Goal: Task Accomplishment & Management: Complete application form

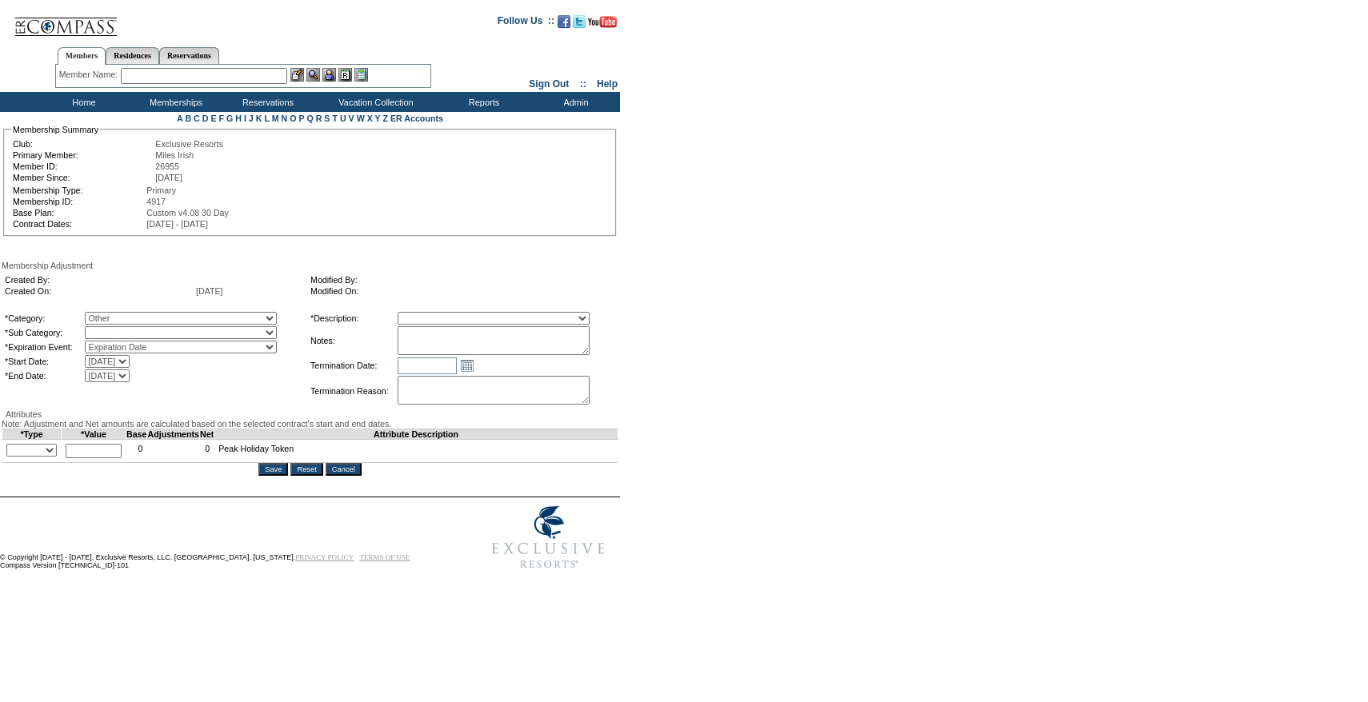
click at [186, 334] on select "Miscellaneous Adjustment" at bounding box center [181, 332] width 192 height 13
select select "179"
click at [118, 329] on select "Miscellaneous Adjustment" at bounding box center [181, 332] width 192 height 13
click at [509, 324] on select "Membership/Transfer Fee Adjustment Membership Fee Adjustment Add-On Fee Adjustm…" at bounding box center [493, 318] width 192 height 13
select select "275"
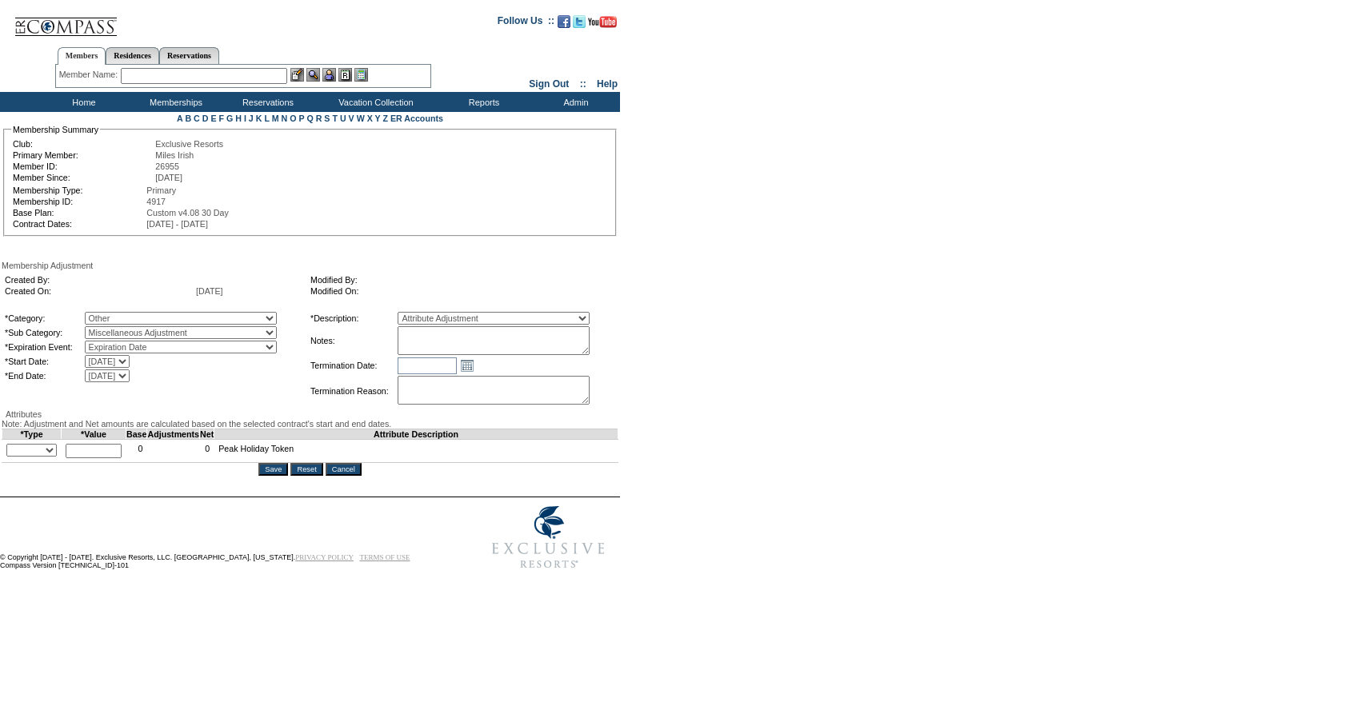
click at [427, 314] on select "Membership/Transfer Fee Adjustment Membership Fee Adjustment Add-On Fee Adjustm…" at bounding box center [493, 318] width 192 height 13
click at [460, 355] on textarea at bounding box center [493, 340] width 192 height 29
click at [472, 355] on textarea "Per Daniel Prusher's case 9/2/25, adding 1 Peak token to current and future" at bounding box center [493, 340] width 192 height 29
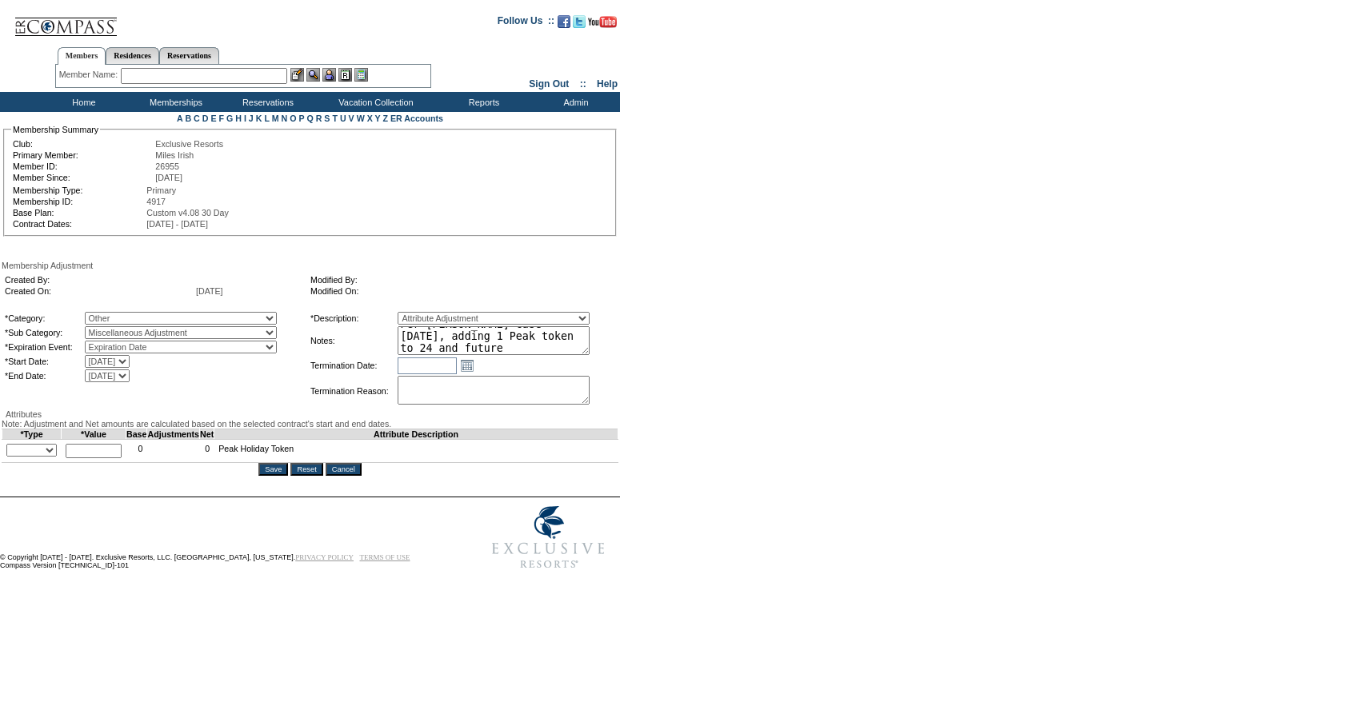
drag, startPoint x: 577, startPoint y: 349, endPoint x: 470, endPoint y: 346, distance: 107.2
click at [470, 346] on textarea "Per Daniel Prusher's case 9/2/25, adding 1 Peak token to 24 and future" at bounding box center [493, 340] width 192 height 29
click at [641, 377] on form "Follow Us ::" at bounding box center [681, 290] width 1362 height 573
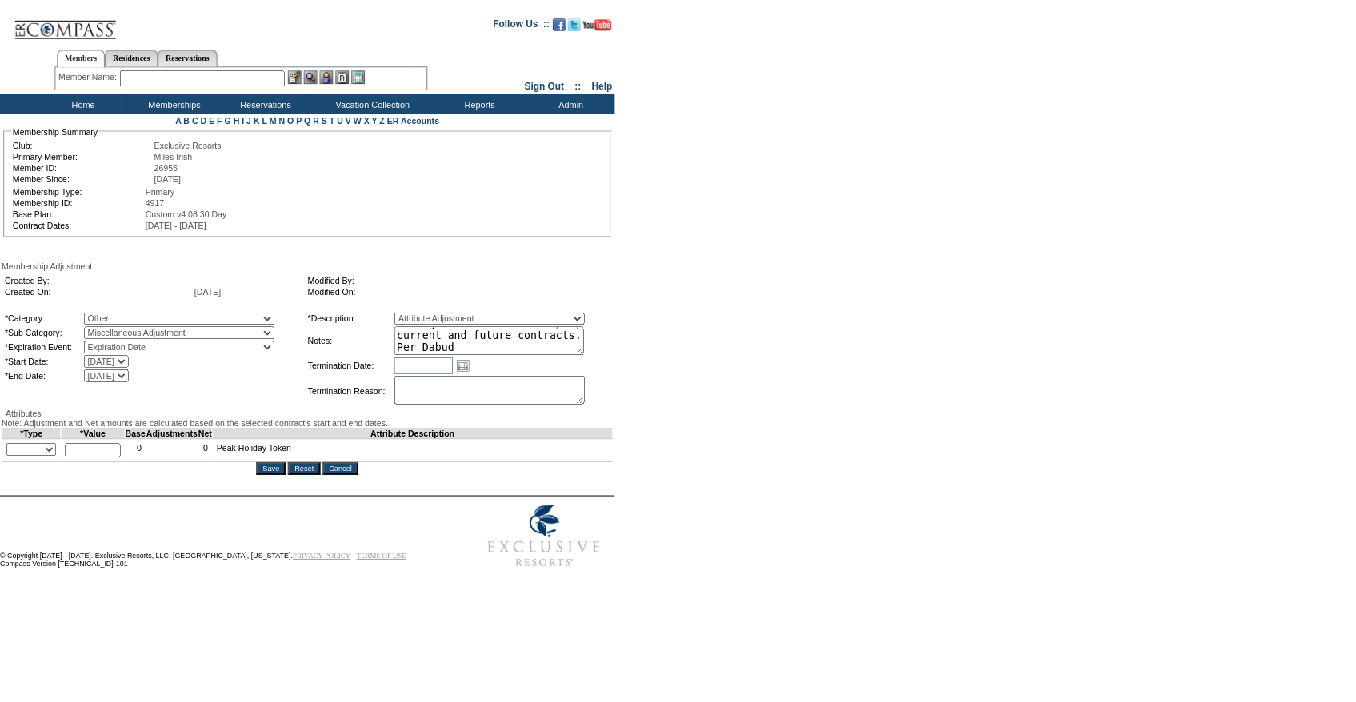
scroll to position [0, 0]
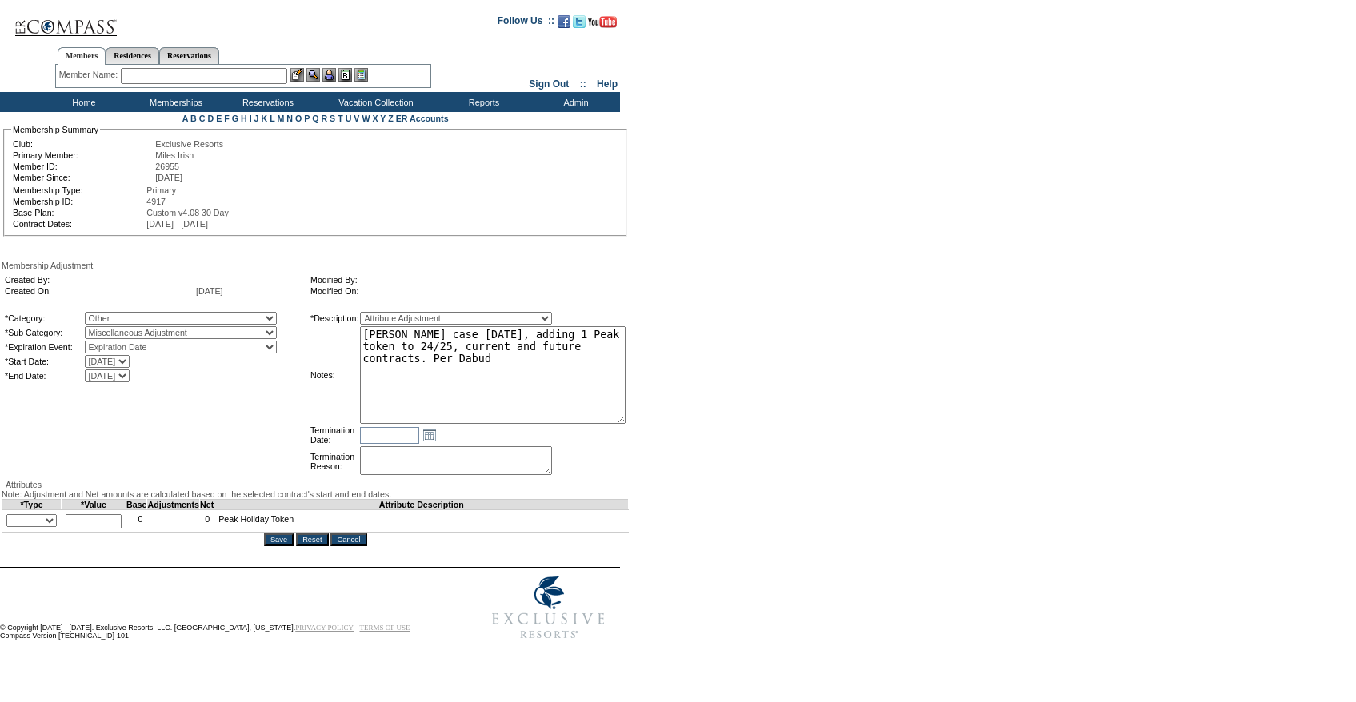
drag, startPoint x: 616, startPoint y: 355, endPoint x: 689, endPoint y: 421, distance: 98.5
click at [689, 421] on form "Follow Us ::" at bounding box center [675, 326] width 1350 height 644
click at [609, 385] on textarea "Per Daniel Prusher's case 9/2/25, adding 1 Peak token to 24/25, current and fut…" at bounding box center [492, 374] width 265 height 96
click at [551, 377] on textarea "Per Daniel Prusher's case 9/2/25, adding 1 Peak token to 24/25, current and fut…" at bounding box center [492, 374] width 265 height 96
click at [533, 364] on textarea "Per Daniel Prusher's case 9/2/25, adding 1 Peak token to 24/25, current and fut…" at bounding box center [492, 374] width 265 height 96
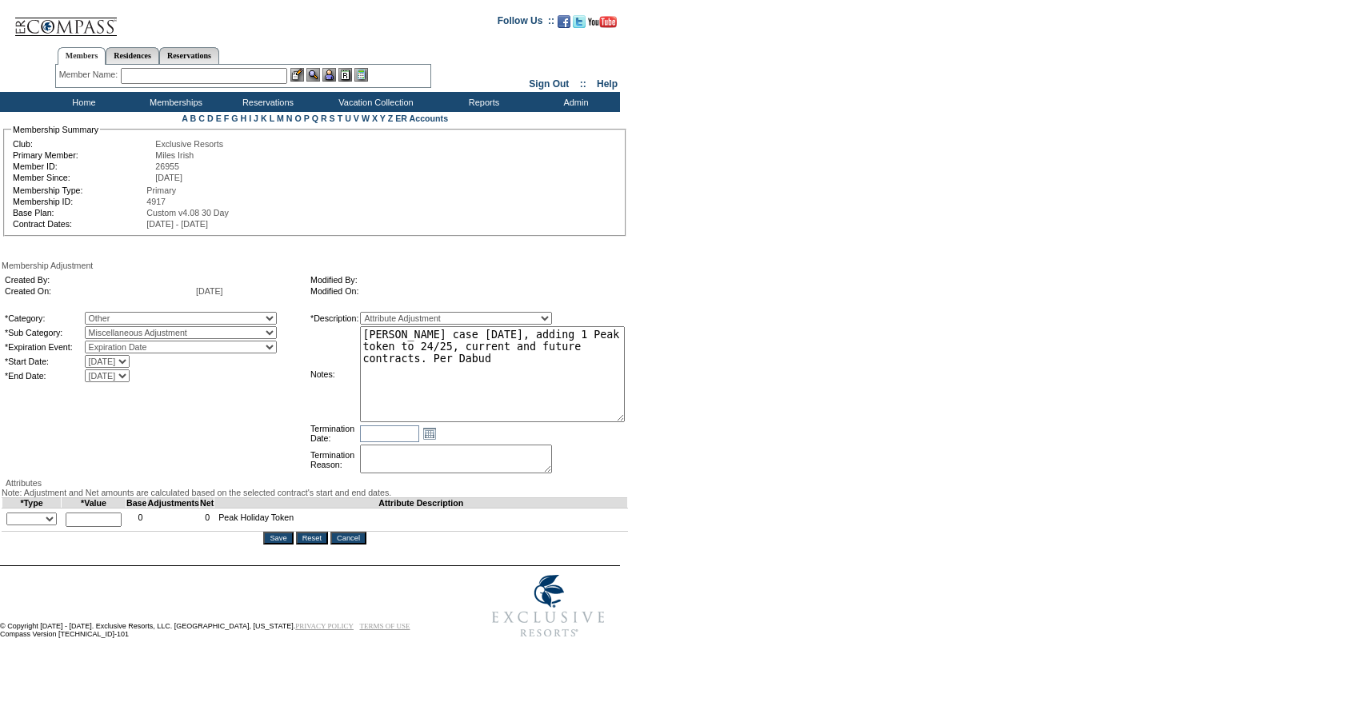
click at [533, 364] on textarea "Per Daniel Prusher's case 9/2/25, adding 1 Peak token to 24/25, current and fut…" at bounding box center [492, 374] width 265 height 96
type textarea "Per Daniel Prusher's case 9/2/25, adding 1 Peak token to 24/25, current and fut…"
click at [840, 453] on form "Follow Us ::" at bounding box center [675, 325] width 1350 height 642
click at [54, 525] on select "+ - Override" at bounding box center [31, 519] width 50 height 13
select select "1"
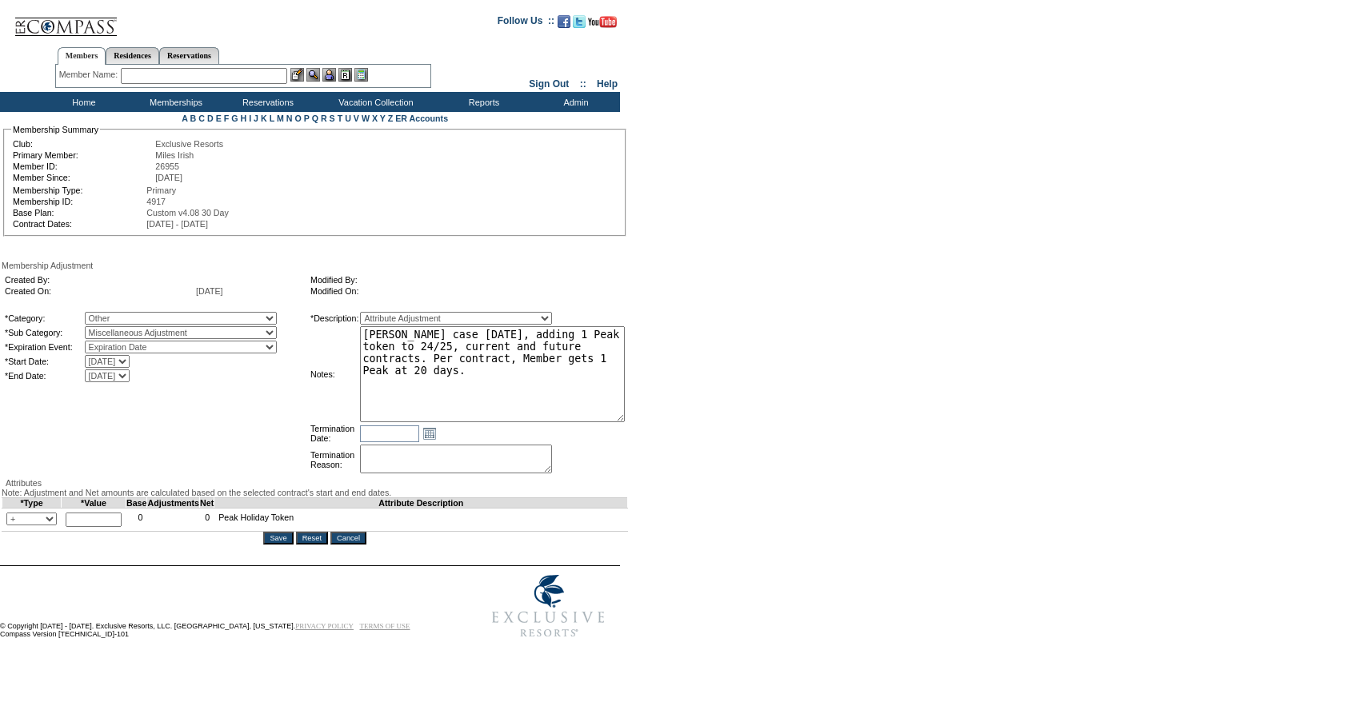
click at [10, 525] on select "+ - Override" at bounding box center [31, 519] width 50 height 13
click at [121, 527] on input "text" at bounding box center [94, 520] width 56 height 14
type input "1"
click at [250, 488] on div "Attributes" at bounding box center [315, 483] width 626 height 10
click at [130, 382] on select "3/31/2010 3/31/2011 3/31/2012 3/31/2013 3/31/2014 4/30/2015 4/30/2016 4/30/2017…" at bounding box center [107, 375] width 45 height 13
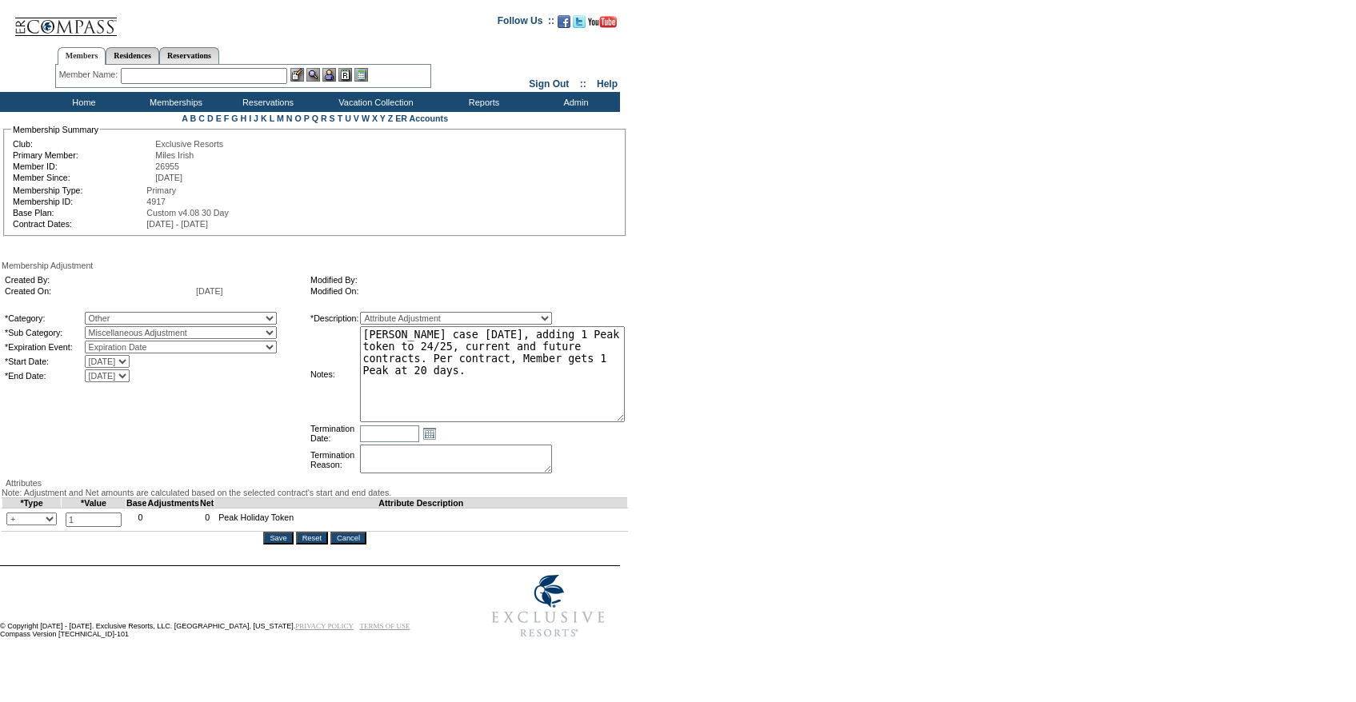
select select "4/30/2069 12:00:00 AM"
click at [118, 373] on select "3/31/2010 3/31/2011 3/31/2012 3/31/2013 3/31/2014 4/30/2015 4/30/2016 4/30/2017…" at bounding box center [107, 375] width 45 height 13
click at [561, 405] on textarea "Per Daniel Prusher's case 9/2/25, adding 1 Peak token to 24/25, current and fut…" at bounding box center [492, 374] width 265 height 96
click at [761, 365] on form "Follow Us ::" at bounding box center [675, 325] width 1350 height 642
click at [579, 397] on textarea "Per Daniel Prusher's case 9/2/25, adding 1 Peak token to 24/25, current and fut…" at bounding box center [492, 374] width 265 height 96
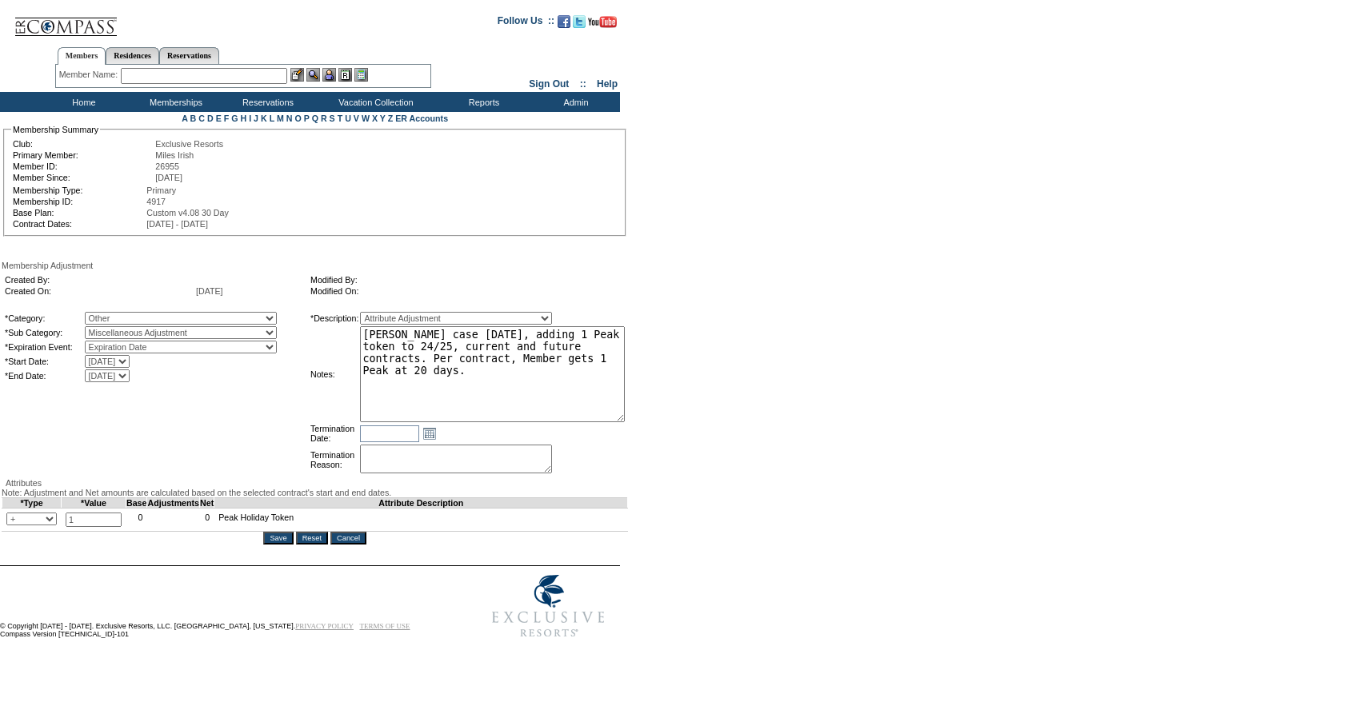
click at [497, 349] on textarea "Per Daniel Prusher's case 9/2/25, adding 1 Peak token to 24/25, current and fut…" at bounding box center [492, 374] width 265 height 96
click at [533, 377] on textarea "Per Daniel Prusher's case 9/2/25, adding 1 Peak token to 24/25, current and fut…" at bounding box center [492, 374] width 265 height 96
click at [519, 366] on textarea "Per Daniel Prusher's case 9/2/25, adding 1 Peak token to 24/25, current and fut…" at bounding box center [492, 374] width 265 height 96
click at [533, 360] on textarea "Per Daniel Prusher's case 9/2/25, adding 1 Peak token to 24/25, current and fut…" at bounding box center [492, 374] width 265 height 96
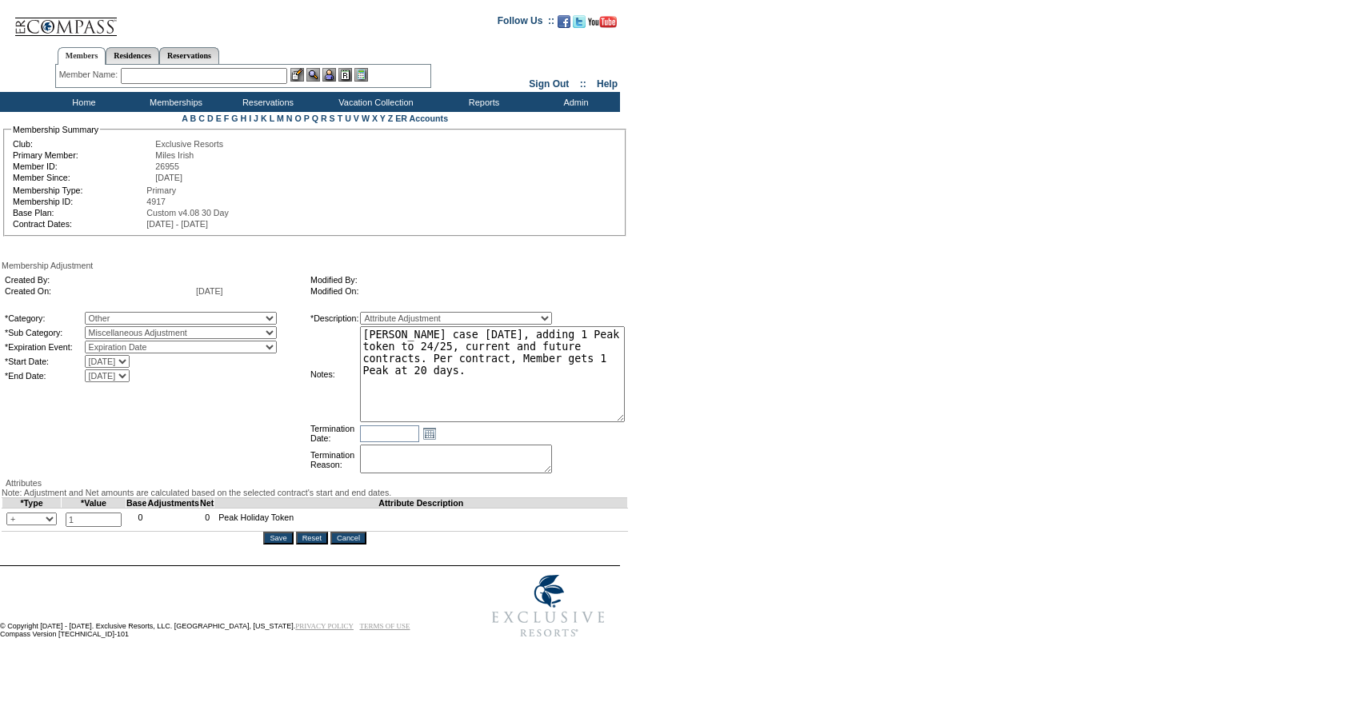
click at [533, 360] on textarea "Per Daniel Prusher's case 9/2/25, adding 1 Peak token to 24/25, current and fut…" at bounding box center [492, 374] width 265 height 96
click at [572, 375] on textarea "Per Daniel Prusher's case 9/2/25, adding 1 Peak token to 24/25, current and fut…" at bounding box center [492, 374] width 265 height 96
click at [495, 379] on textarea "Per Daniel Prusher's case 9/2/25, adding 1 Peak token to 24/25, current and fut…" at bounding box center [492, 374] width 265 height 96
click at [614, 381] on textarea "Per Daniel Prusher's case 9/2/25, adding 1 Peak token to 24/25, current and fut…" at bounding box center [492, 374] width 265 height 96
paste textarea "contract, Member gets 1 Peak at 20 days."
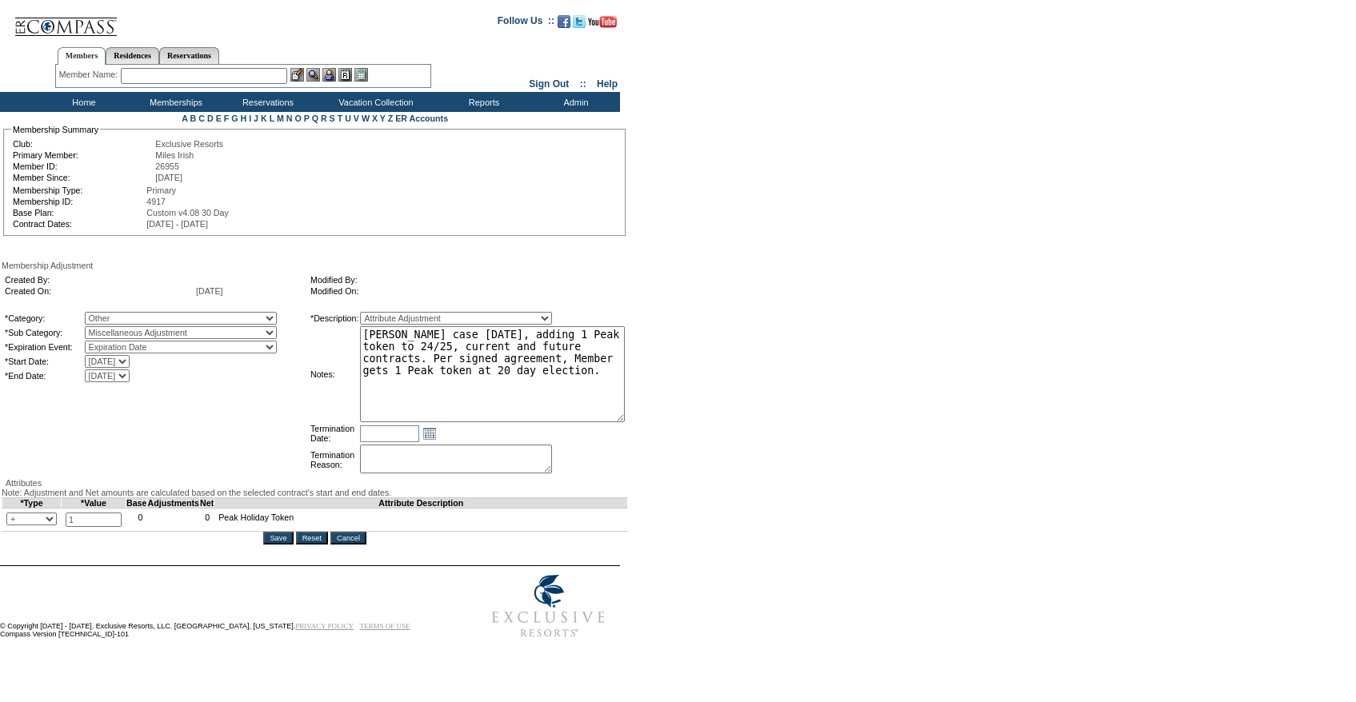
type textarea "[PERSON_NAME] case [DATE], adding 1 Peak token to 24/25, current and future con…"
click at [274, 545] on input "Save" at bounding box center [278, 538] width 30 height 13
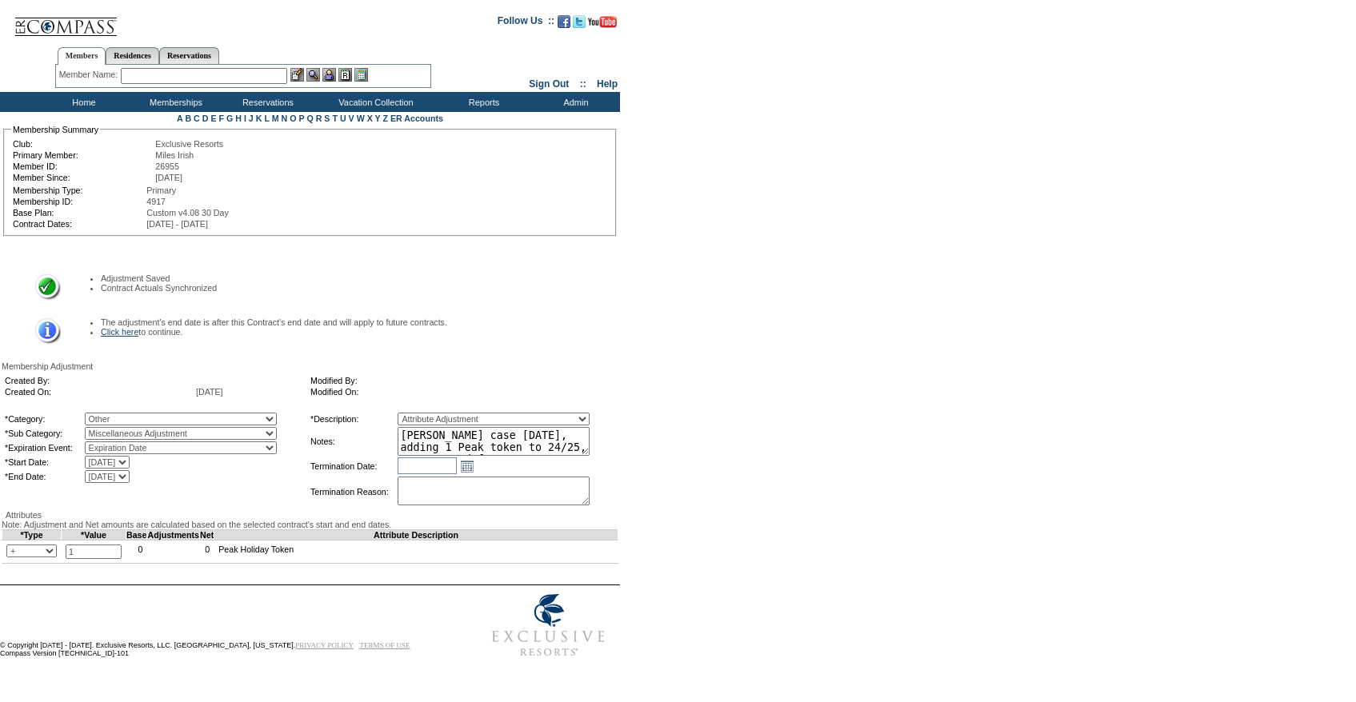
click at [130, 327] on link "Click here" at bounding box center [120, 332] width 38 height 10
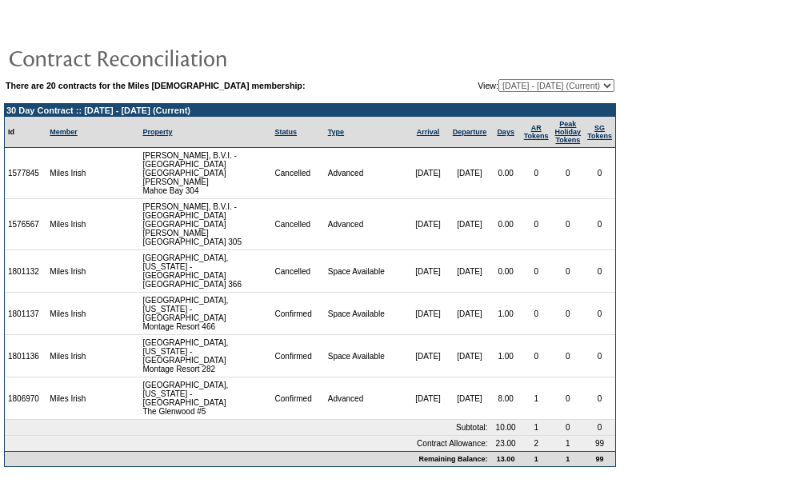
click at [537, 88] on select "11/10/08 - 03/31/10 04/01/10 - 03/31/11 04/01/11 - 03/31/12 04/01/12 - 03/31/13…" at bounding box center [556, 85] width 116 height 13
select select "123305"
click at [498, 80] on select "11/10/08 - 03/31/10 04/01/10 - 03/31/11 04/01/11 - 03/31/12 04/01/12 - 03/31/13…" at bounding box center [556, 85] width 116 height 13
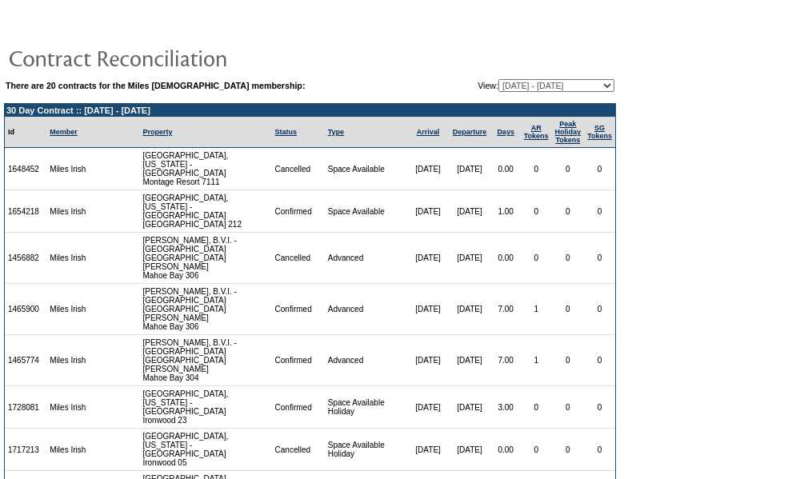
scroll to position [69, 0]
